Goal: Task Accomplishment & Management: Manage account settings

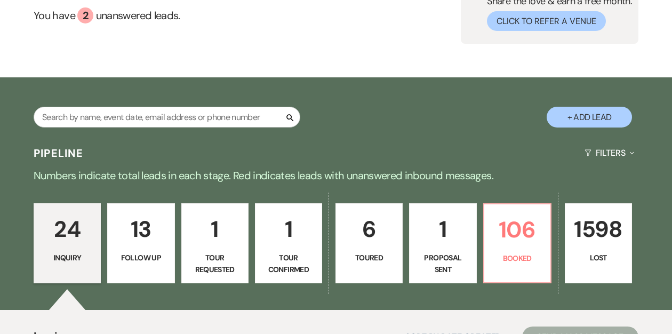
scroll to position [126, 0]
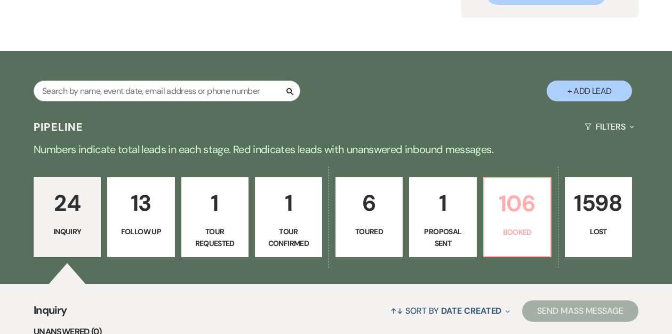
click at [519, 220] on p "106" at bounding box center [517, 204] width 53 height 36
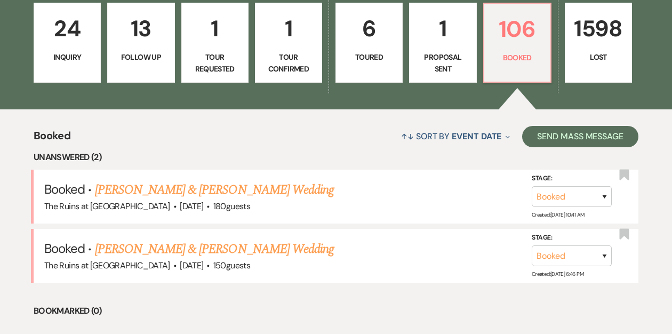
scroll to position [317, 0]
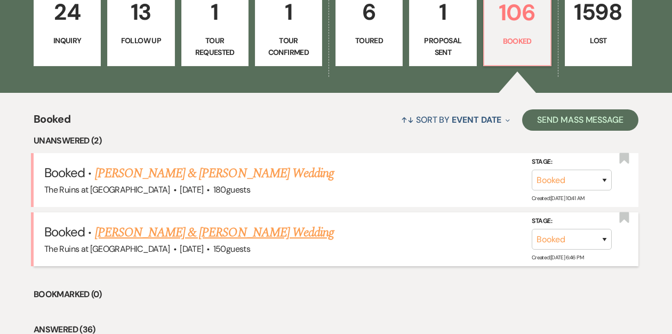
click at [268, 228] on link "[PERSON_NAME] & [PERSON_NAME] Wedding" at bounding box center [214, 232] width 239 height 19
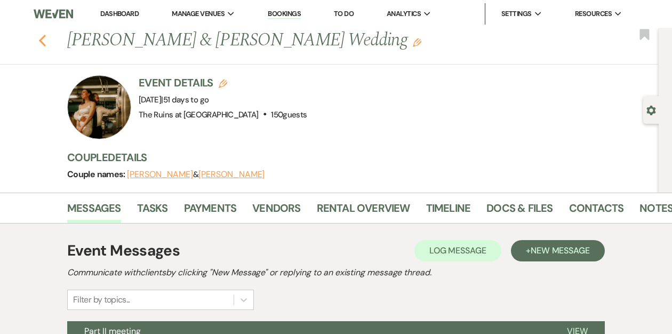
click at [43, 41] on icon "Previous" at bounding box center [42, 40] width 8 height 13
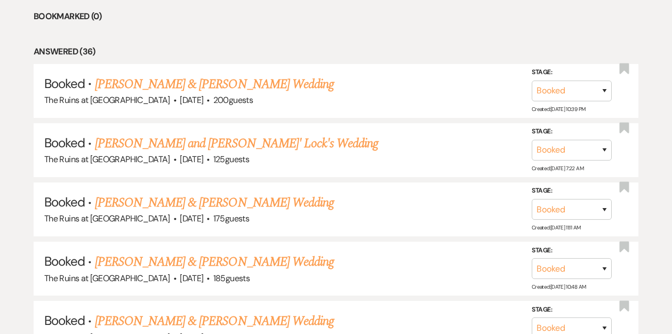
scroll to position [615, 0]
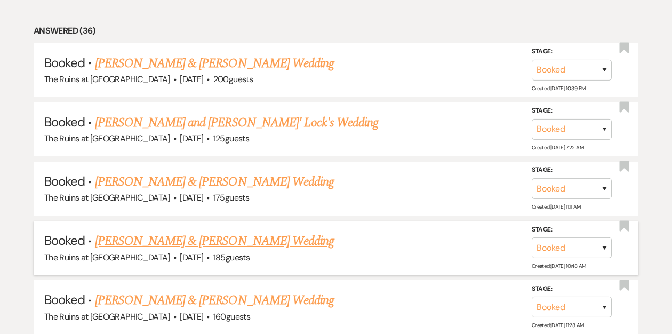
click at [170, 236] on link "[PERSON_NAME] & [PERSON_NAME] Wedding" at bounding box center [214, 240] width 239 height 19
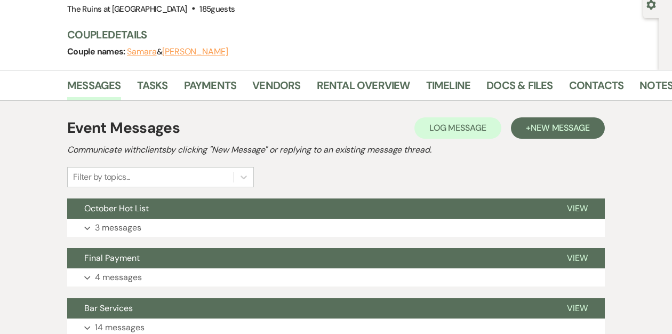
scroll to position [107, 0]
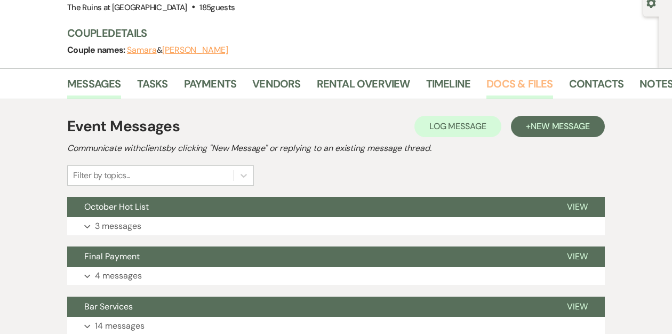
click at [500, 87] on link "Docs & Files" at bounding box center [519, 86] width 66 height 23
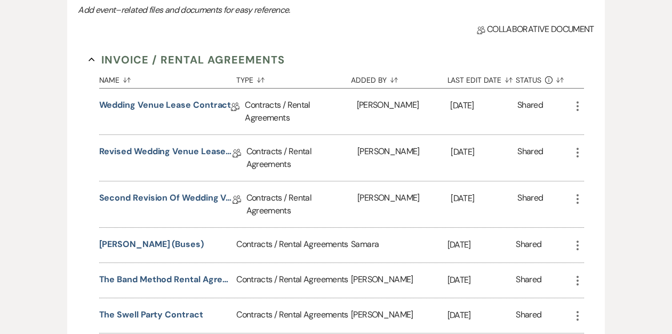
scroll to position [263, 0]
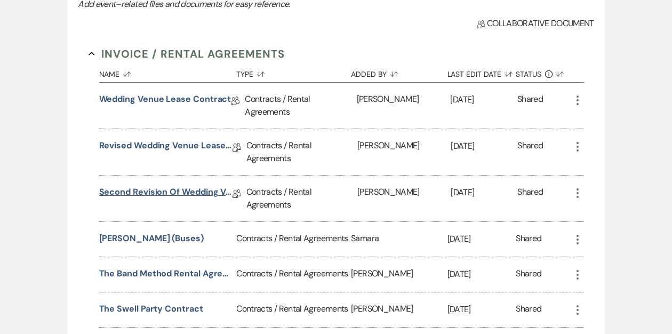
click at [172, 195] on link "Second Revision of Wedding Venue Lease Contract" at bounding box center [165, 194] width 133 height 17
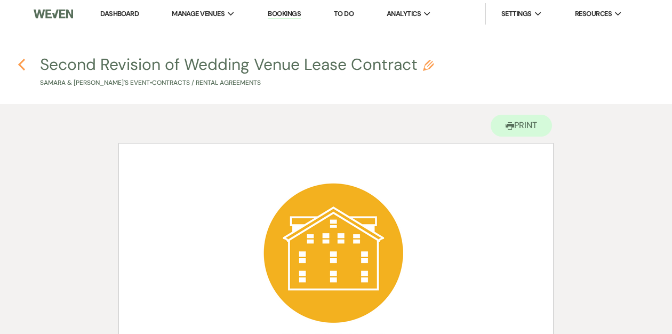
click at [19, 61] on icon "Previous" at bounding box center [22, 64] width 8 height 13
